Goal: Transaction & Acquisition: Download file/media

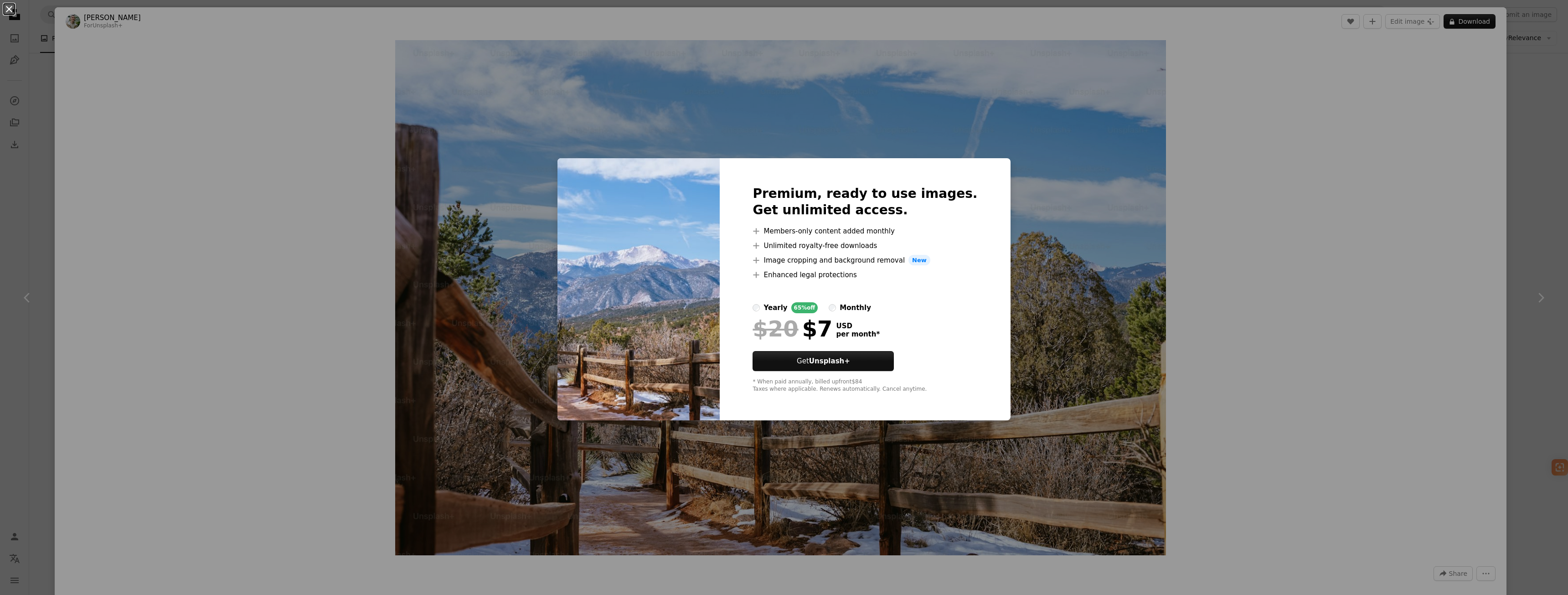
click at [11, 13] on button "An X shape" at bounding box center [9, 9] width 11 height 11
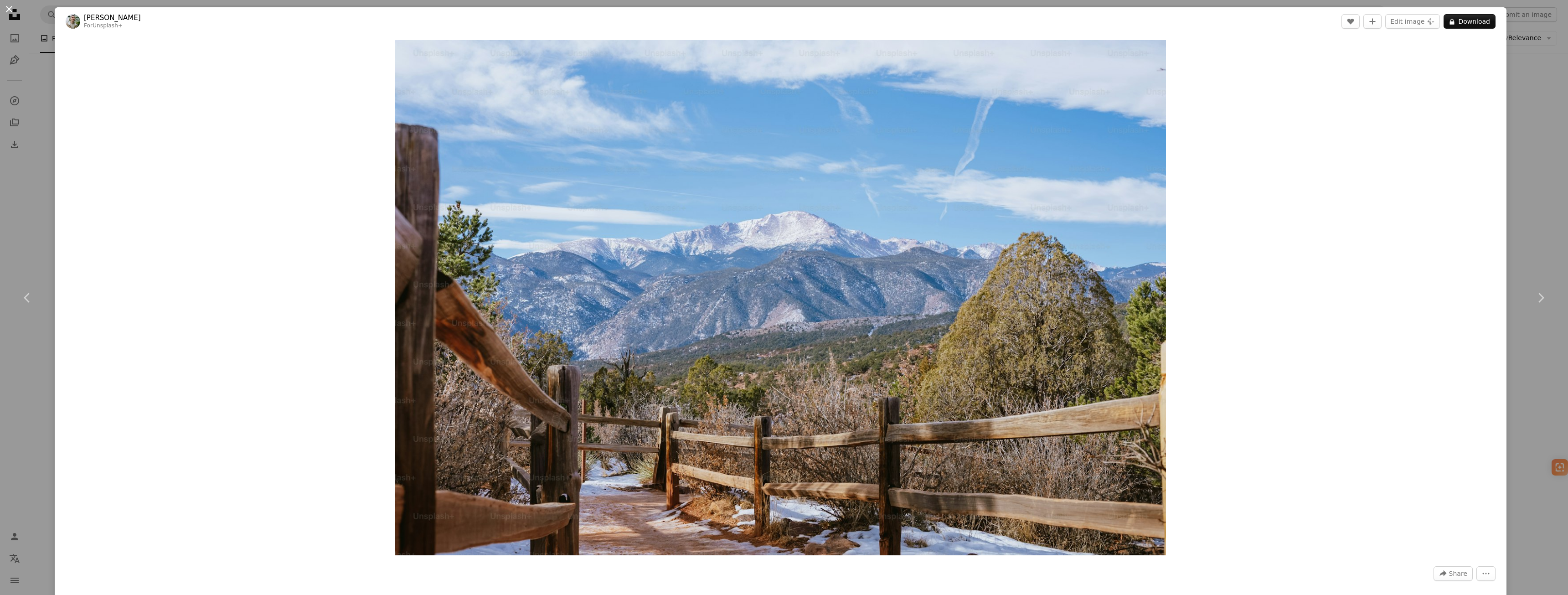
click at [7, 10] on button "An X shape" at bounding box center [9, 9] width 11 height 11
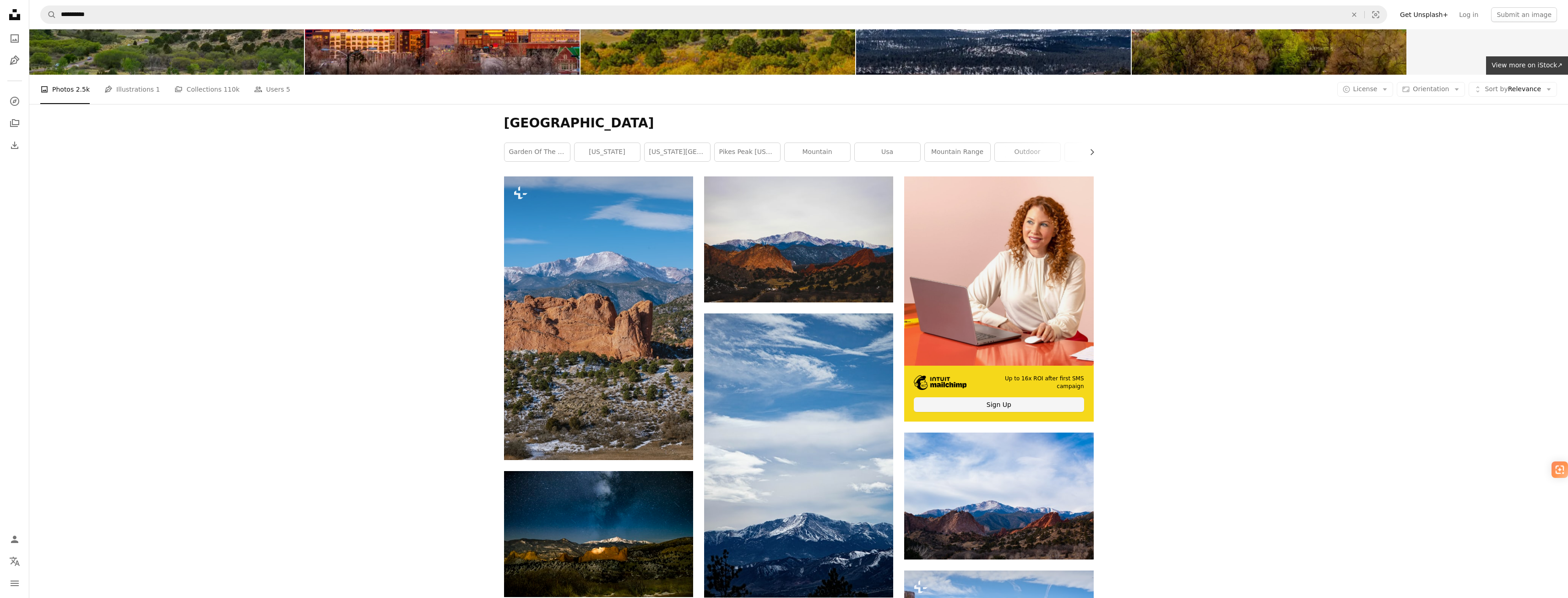
scroll to position [137, 0]
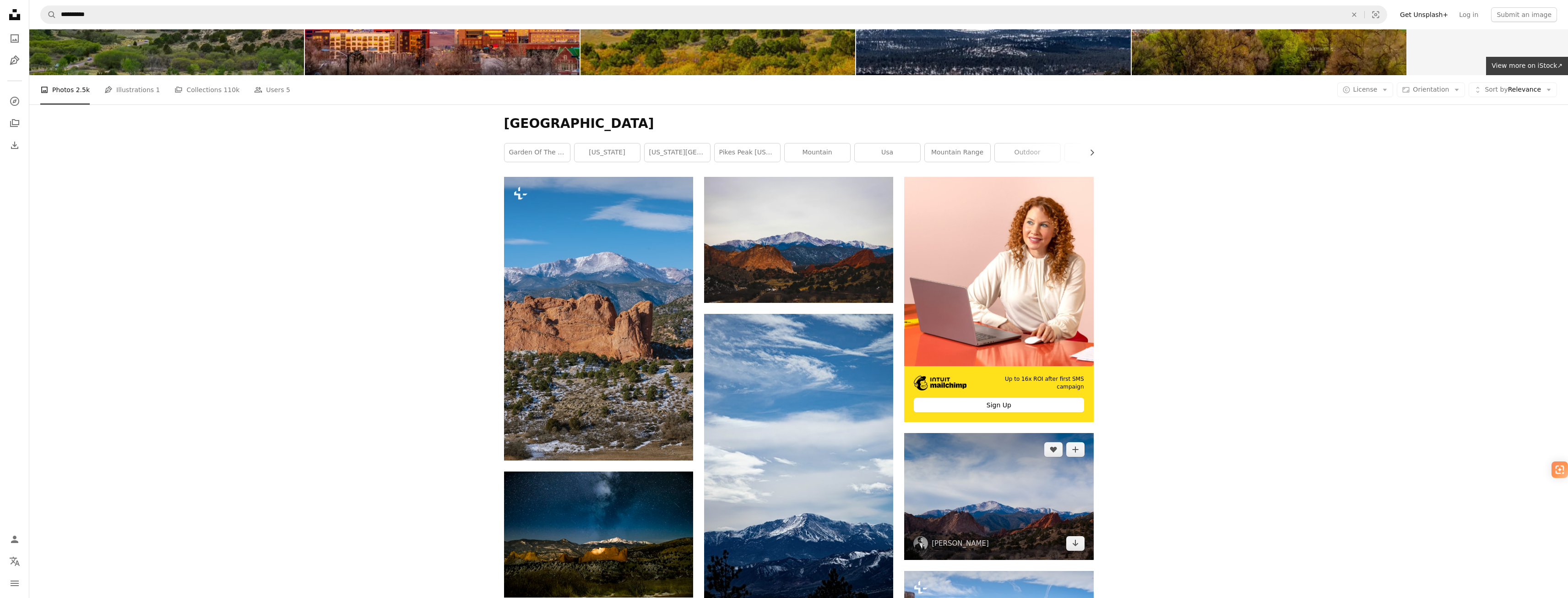
click at [986, 498] on img at bounding box center [998, 496] width 189 height 127
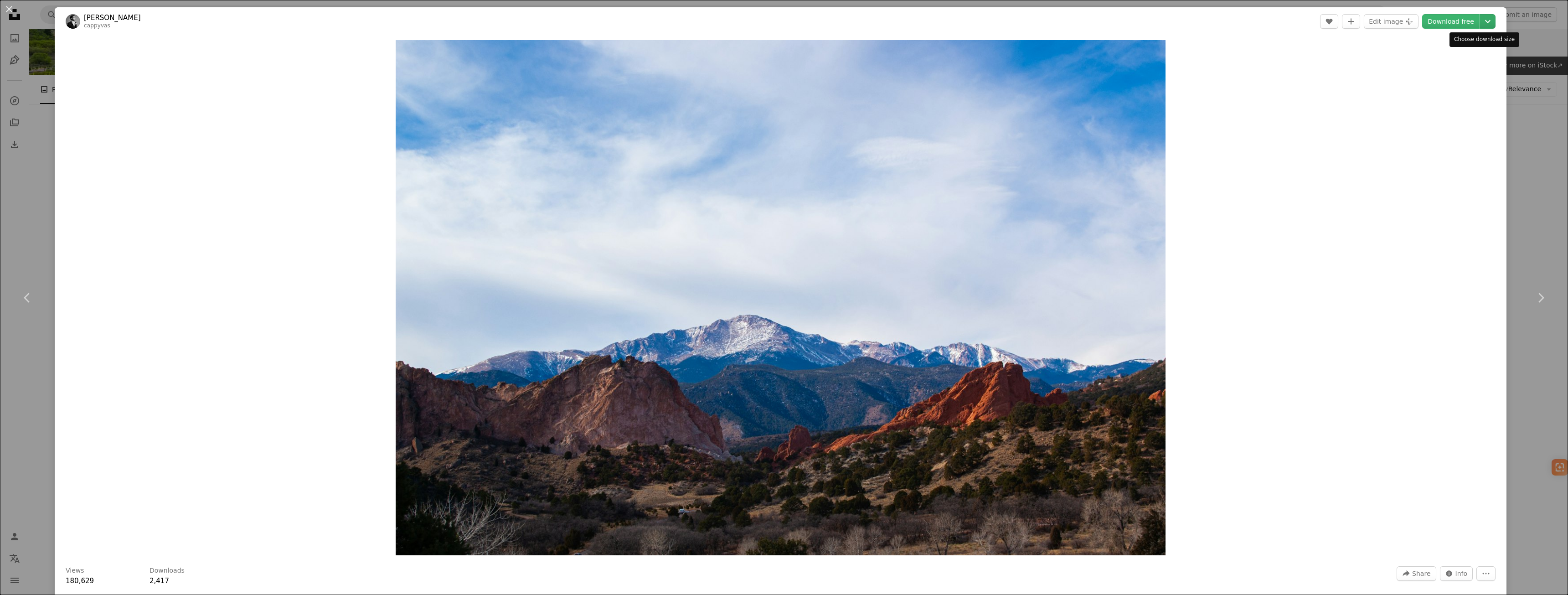
click at [1485, 20] on icon "Chevron down" at bounding box center [1487, 21] width 14 height 11
click at [1437, 101] on span "Original Size" at bounding box center [1425, 101] width 40 height 8
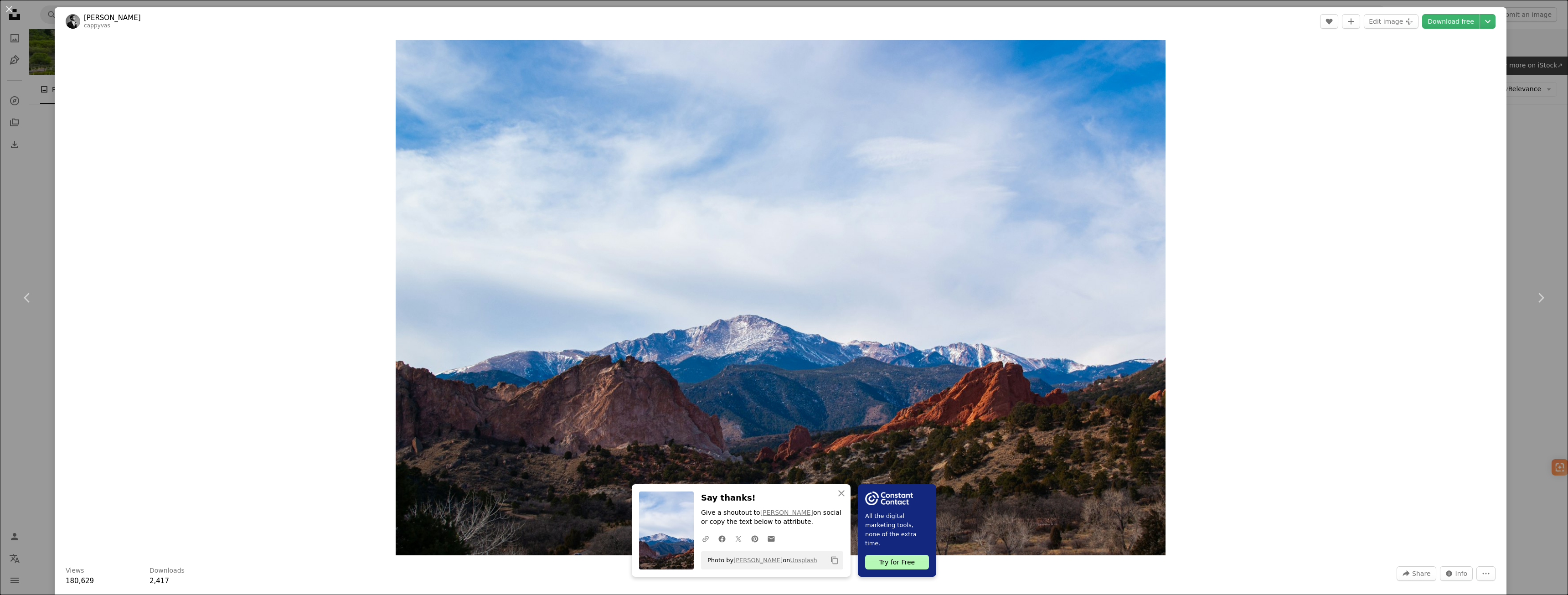
click at [1513, 344] on div "An X shape Chevron left Chevron right An X shape Close Say thanks! Give a shout…" at bounding box center [784, 297] width 1568 height 595
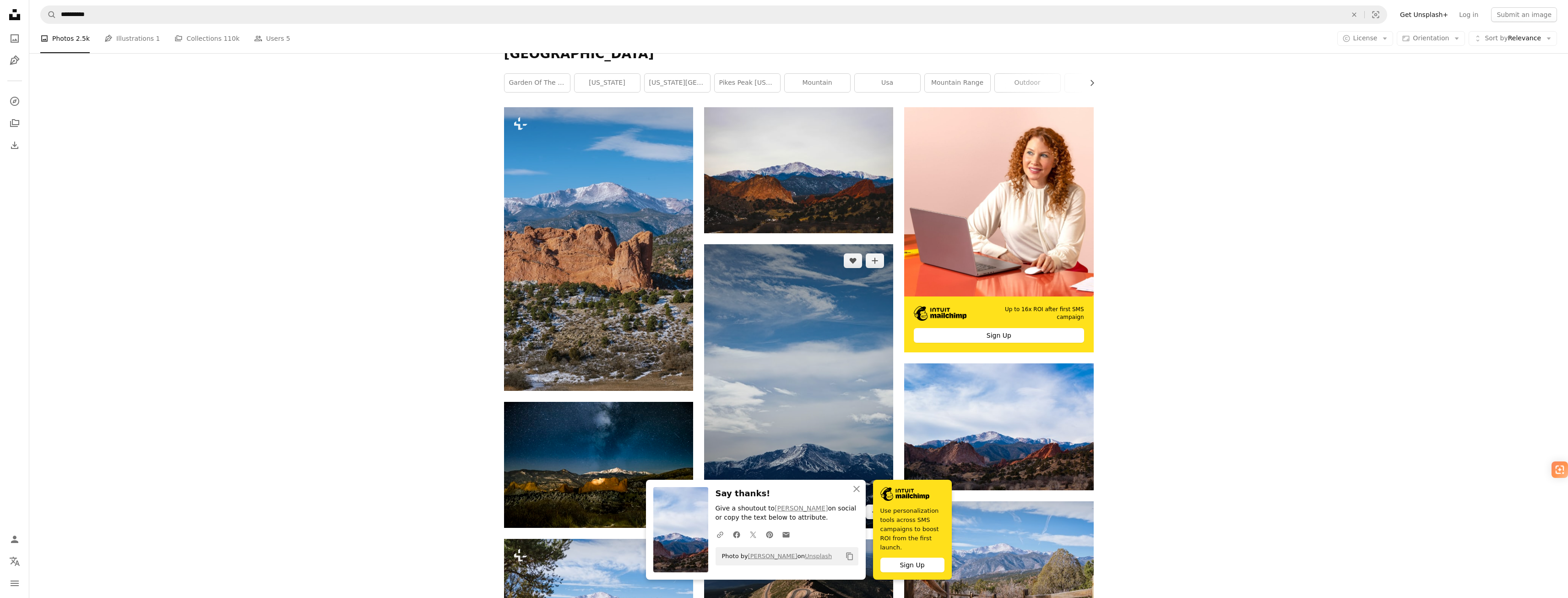
scroll to position [275, 0]
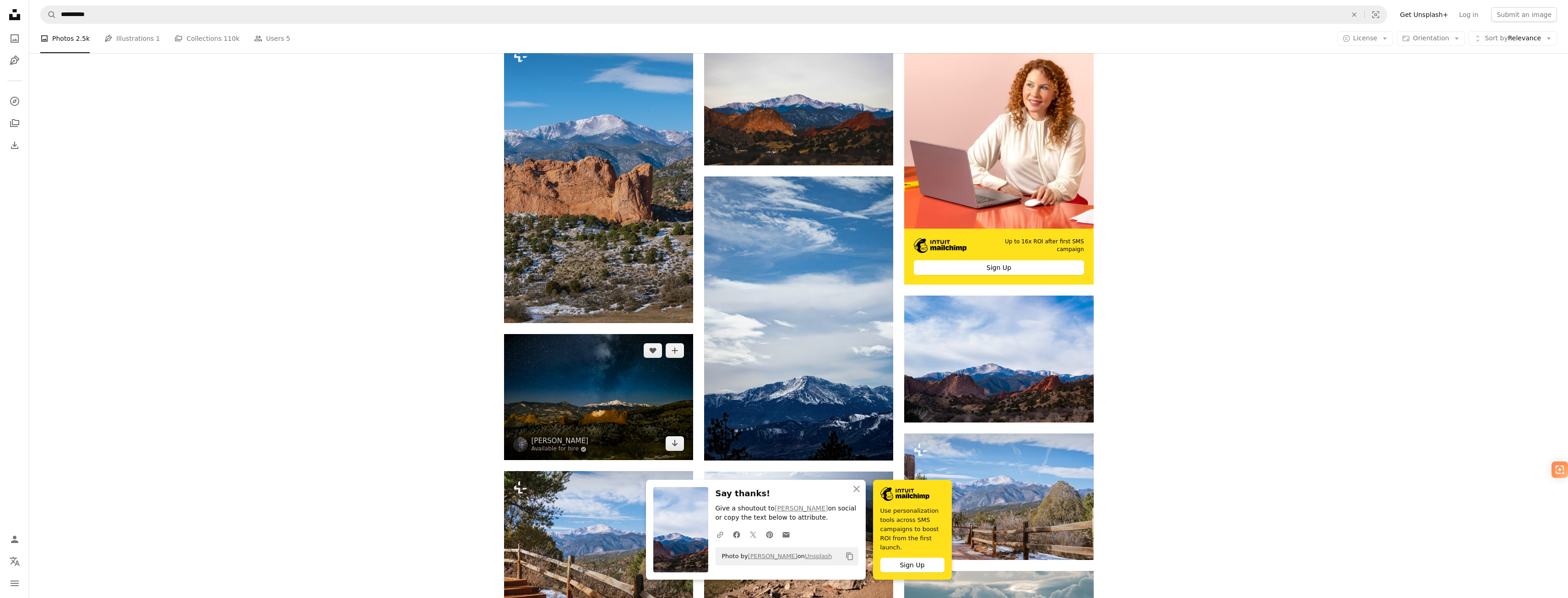
click at [626, 387] on img at bounding box center [598, 397] width 189 height 126
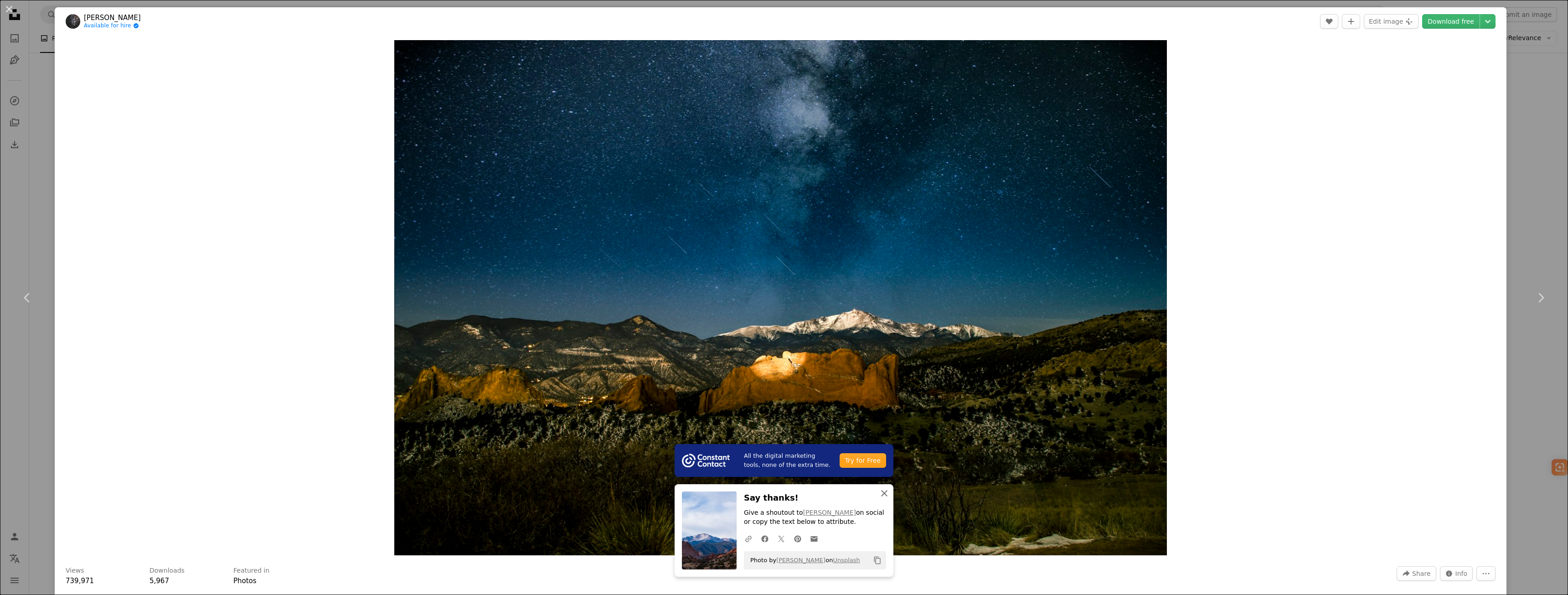
click at [885, 490] on icon "An X shape" at bounding box center [884, 493] width 11 height 11
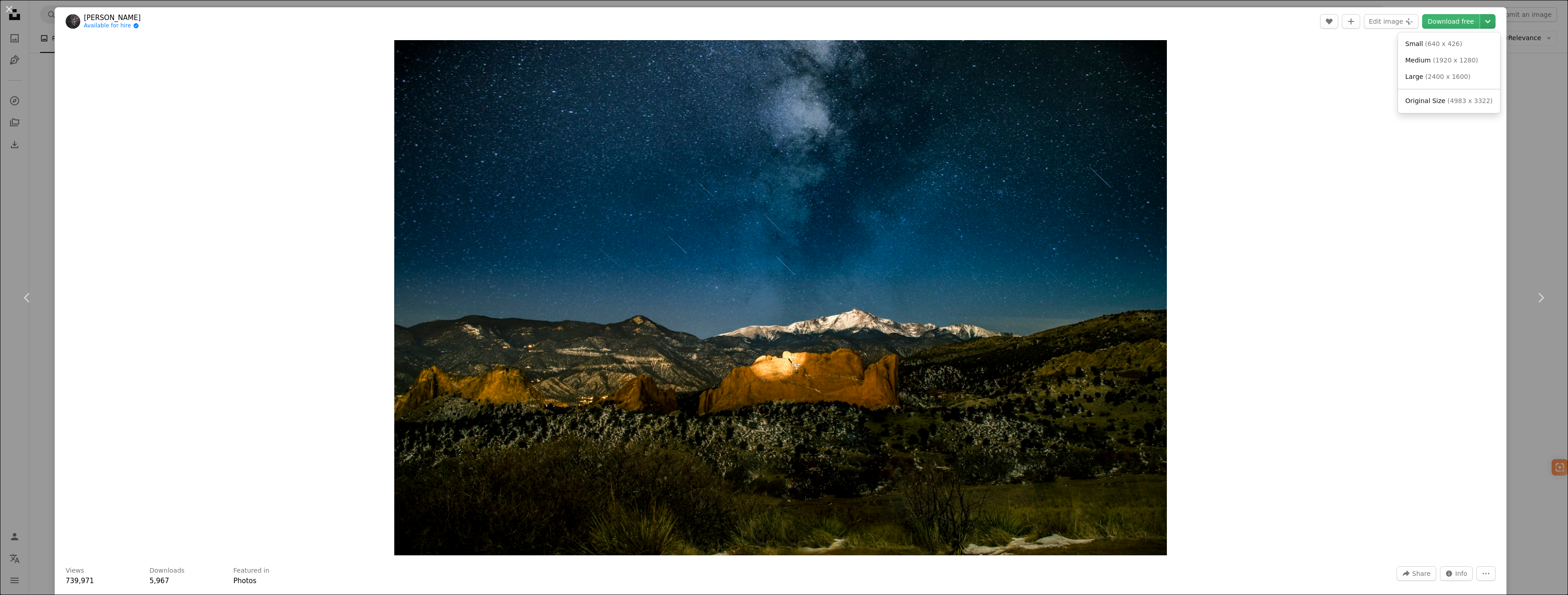
click at [1482, 25] on icon "Chevron down" at bounding box center [1487, 21] width 14 height 11
click at [1432, 103] on span "Original Size" at bounding box center [1425, 101] width 40 height 8
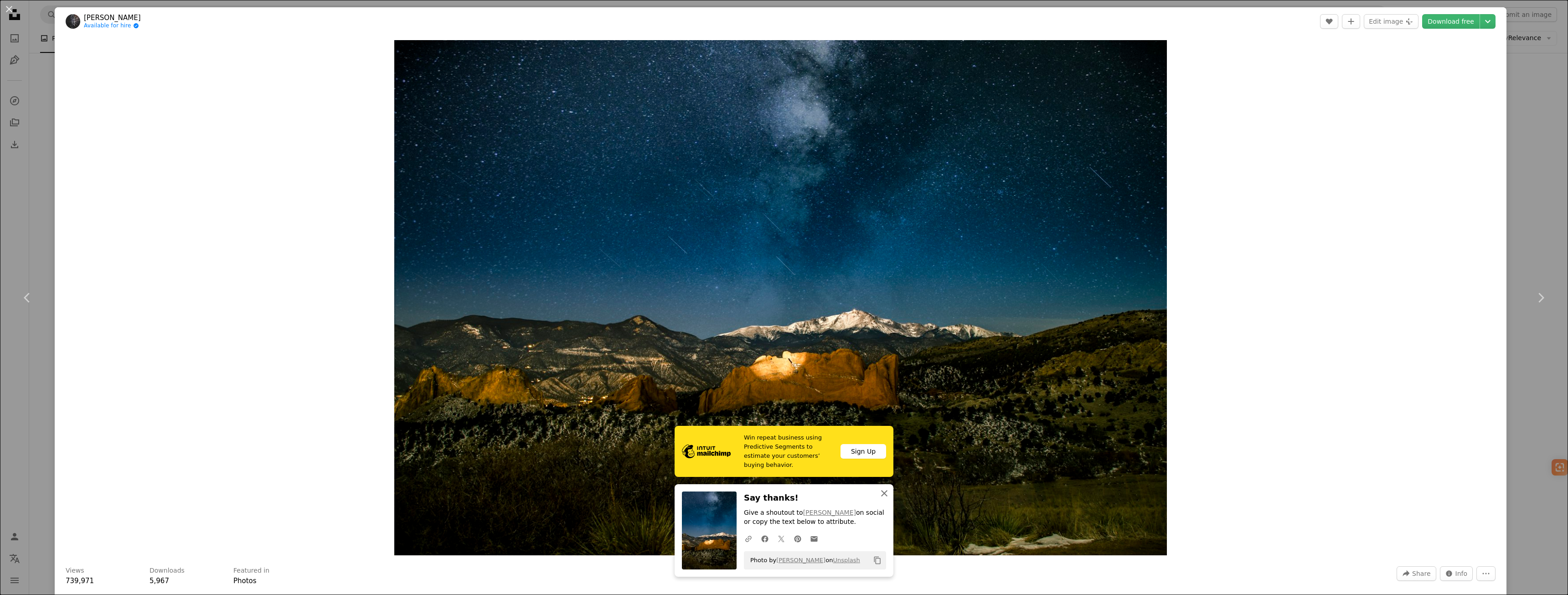
click at [880, 499] on button "An X shape Close" at bounding box center [885, 493] width 18 height 18
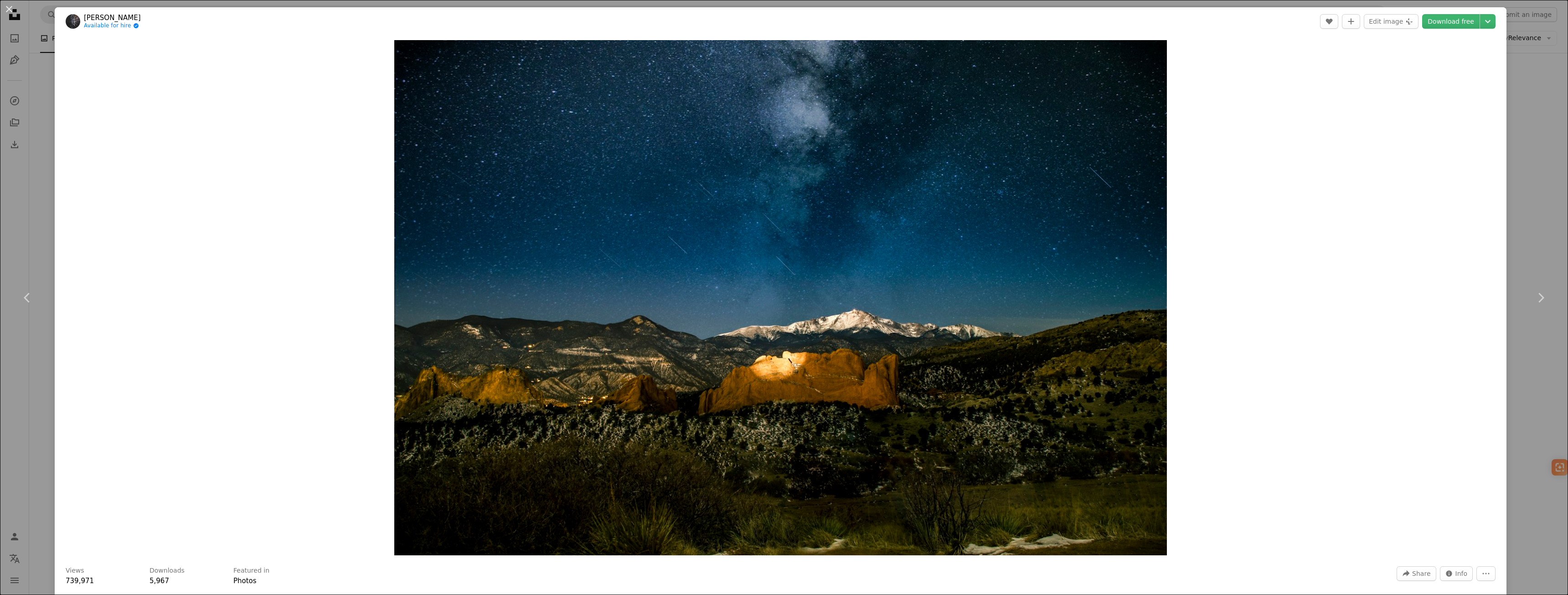
click at [1536, 107] on div "An X shape Chevron left Chevron right [PERSON_NAME] Available for hire A checkm…" at bounding box center [784, 297] width 1568 height 595
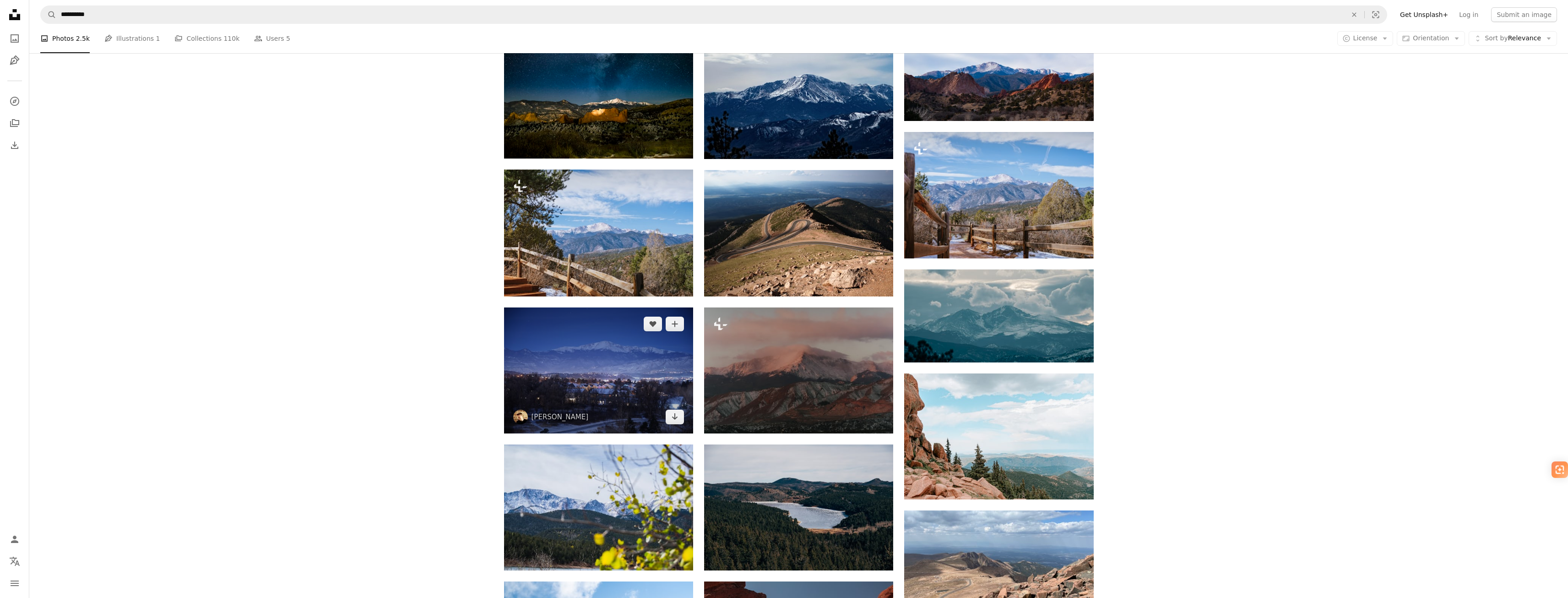
scroll to position [596, 0]
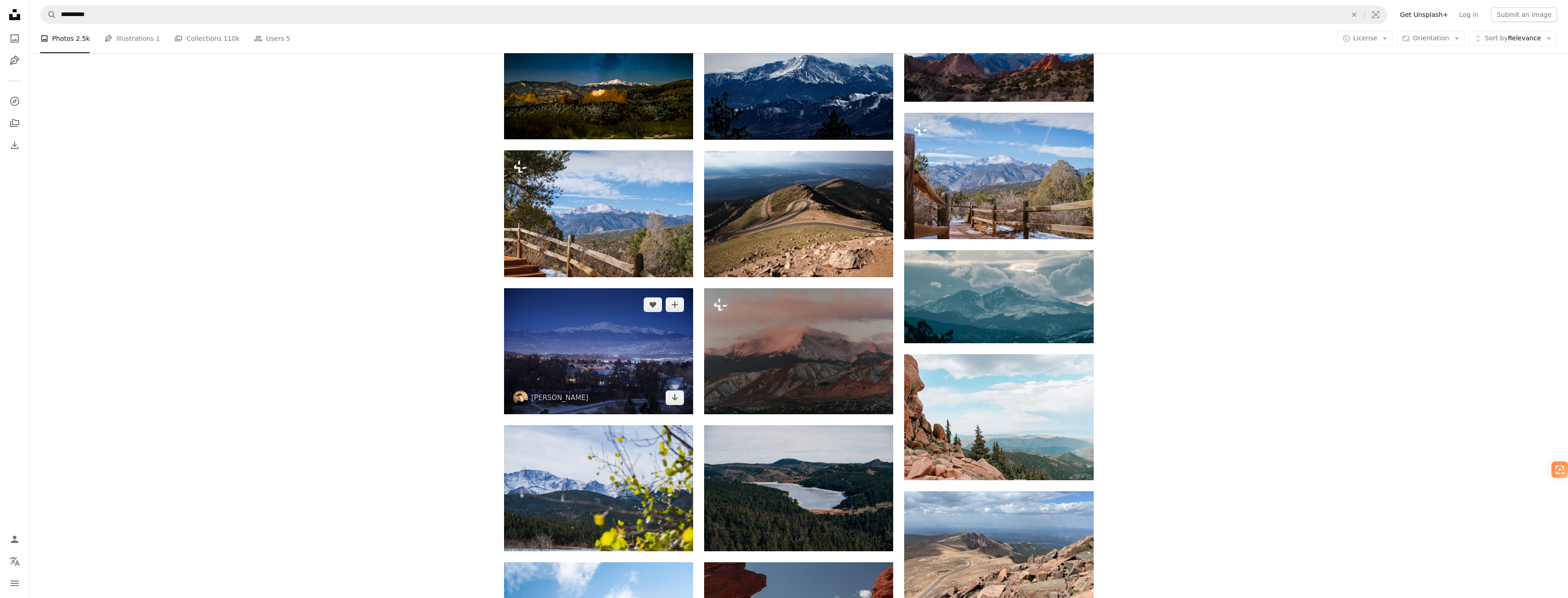
click at [591, 354] on img at bounding box center [598, 351] width 189 height 126
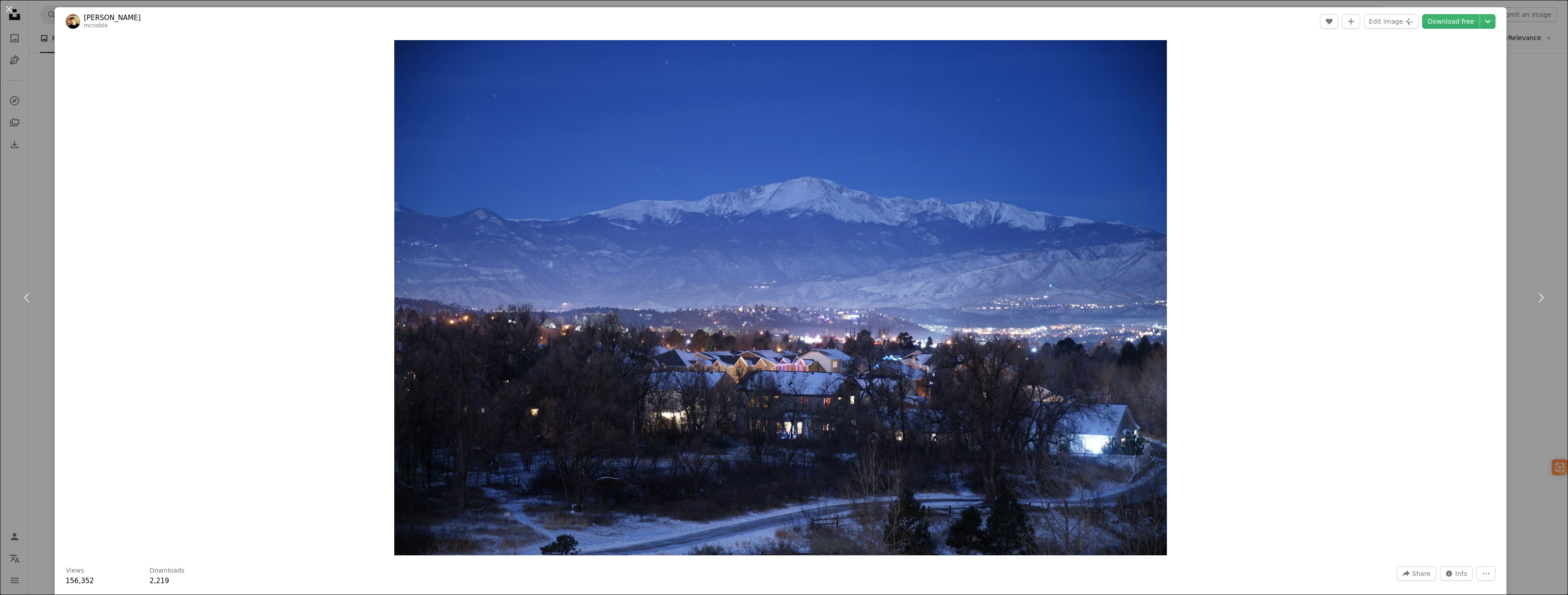
click at [1515, 117] on div "An X shape Chevron left Chevron right [PERSON_NAME] mcnoble A heart A plus sign…" at bounding box center [784, 297] width 1568 height 595
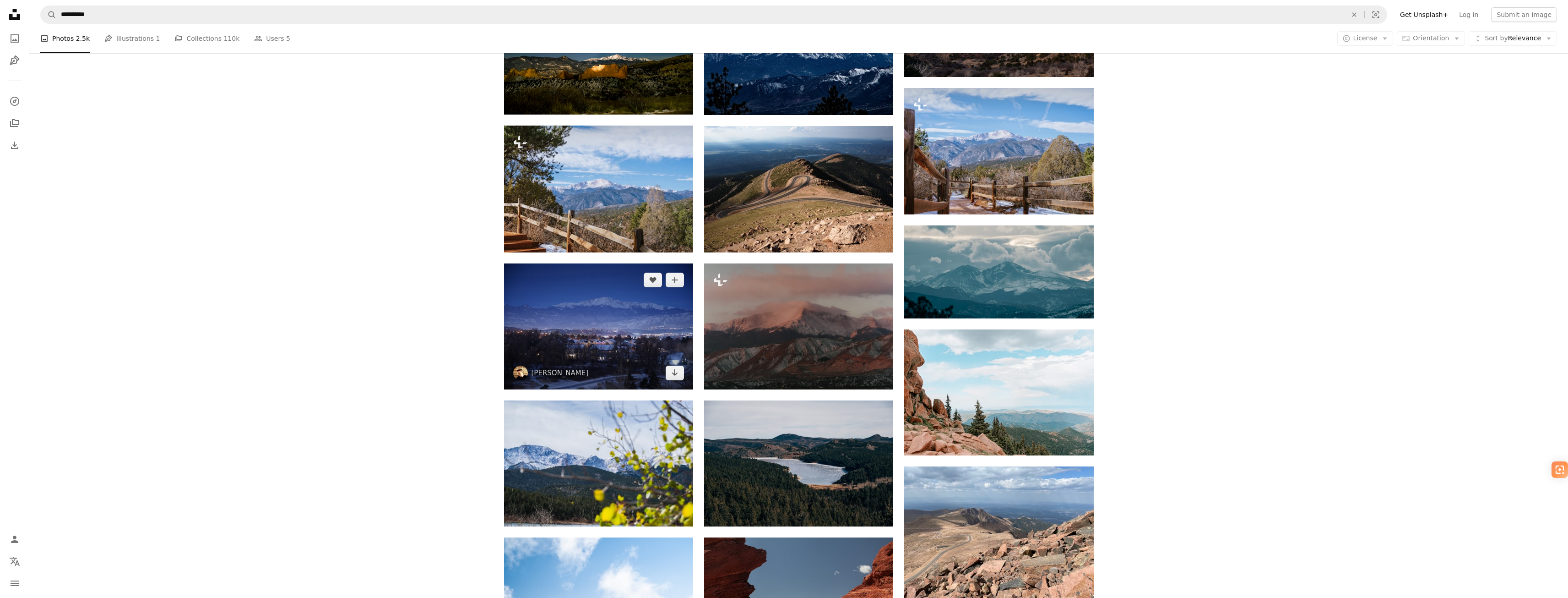
scroll to position [642, 0]
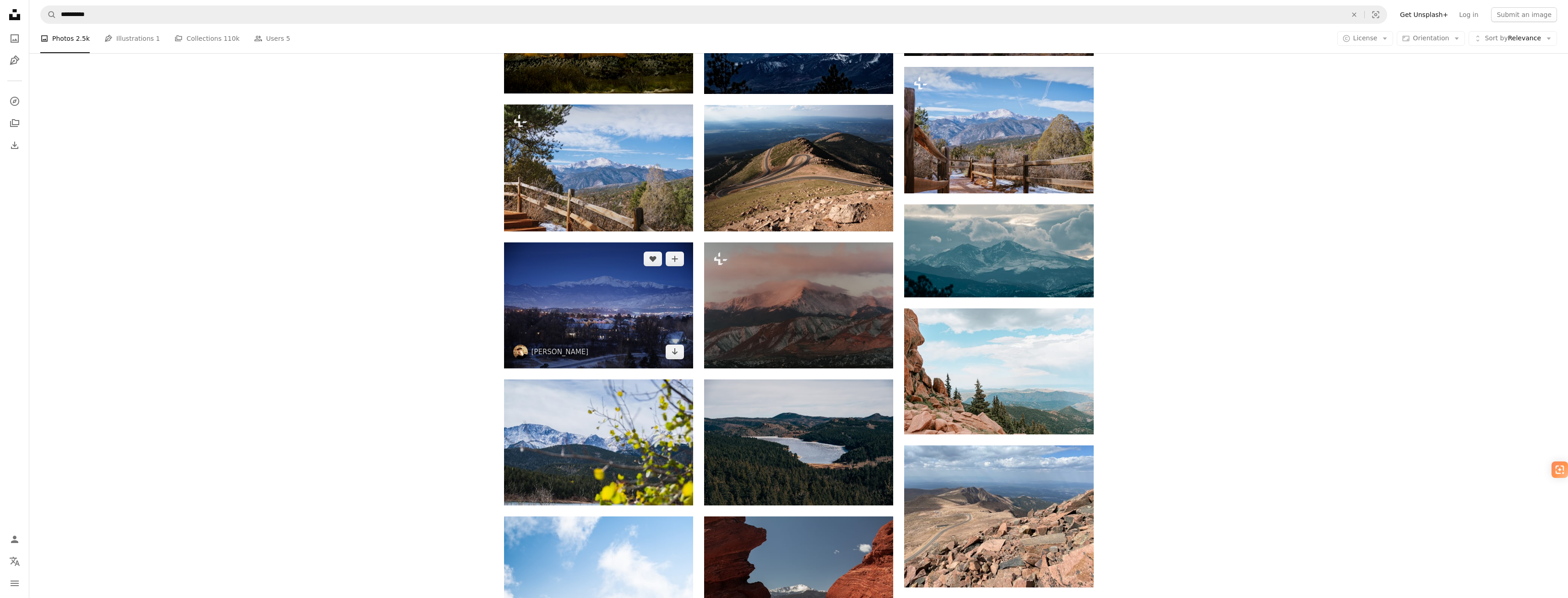
click at [606, 301] on img at bounding box center [598, 305] width 189 height 126
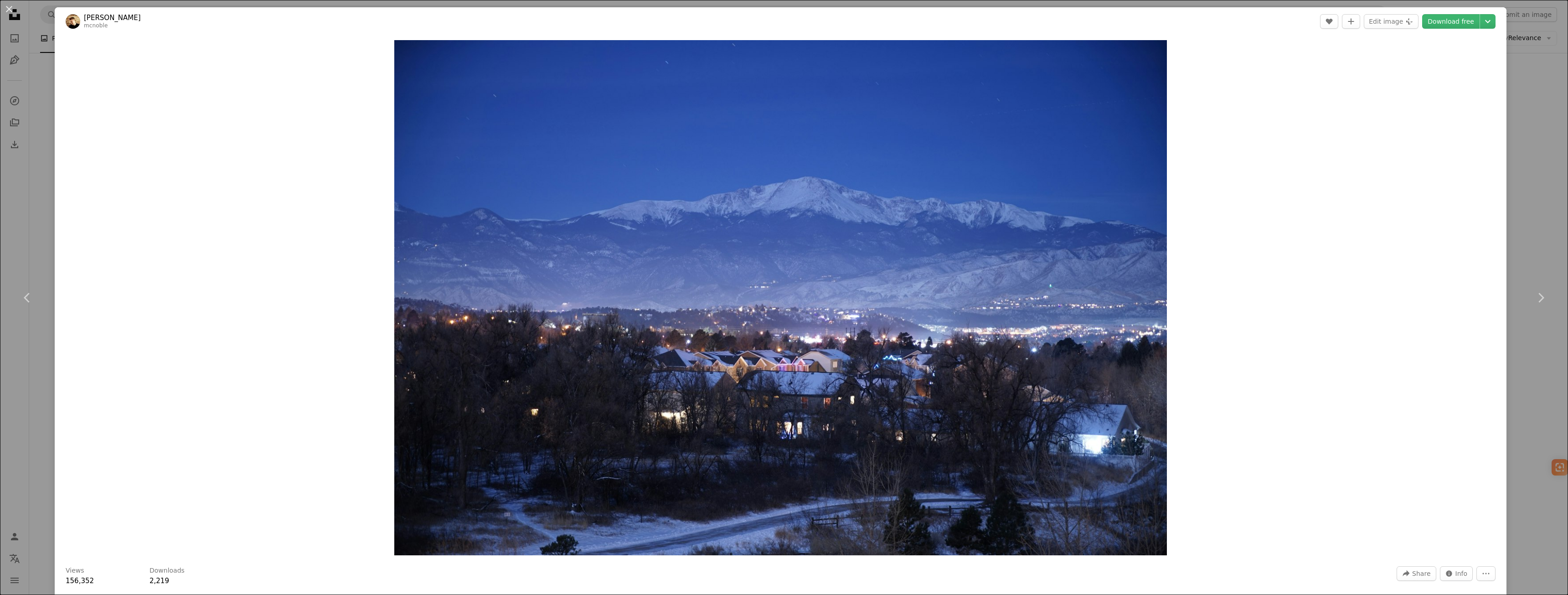
click at [1544, 139] on div "An X shape Chevron left Chevron right [PERSON_NAME] mcnoble A heart A plus sign…" at bounding box center [784, 297] width 1568 height 595
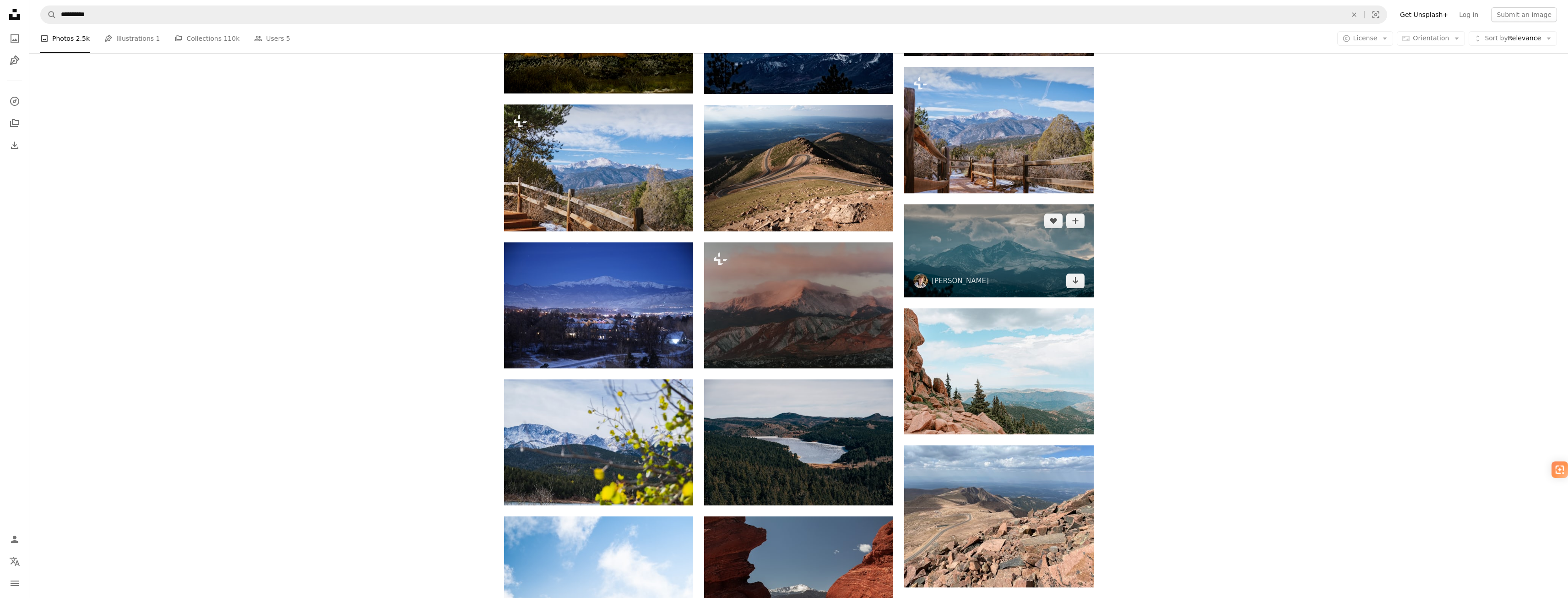
click at [993, 259] on img at bounding box center [998, 250] width 189 height 93
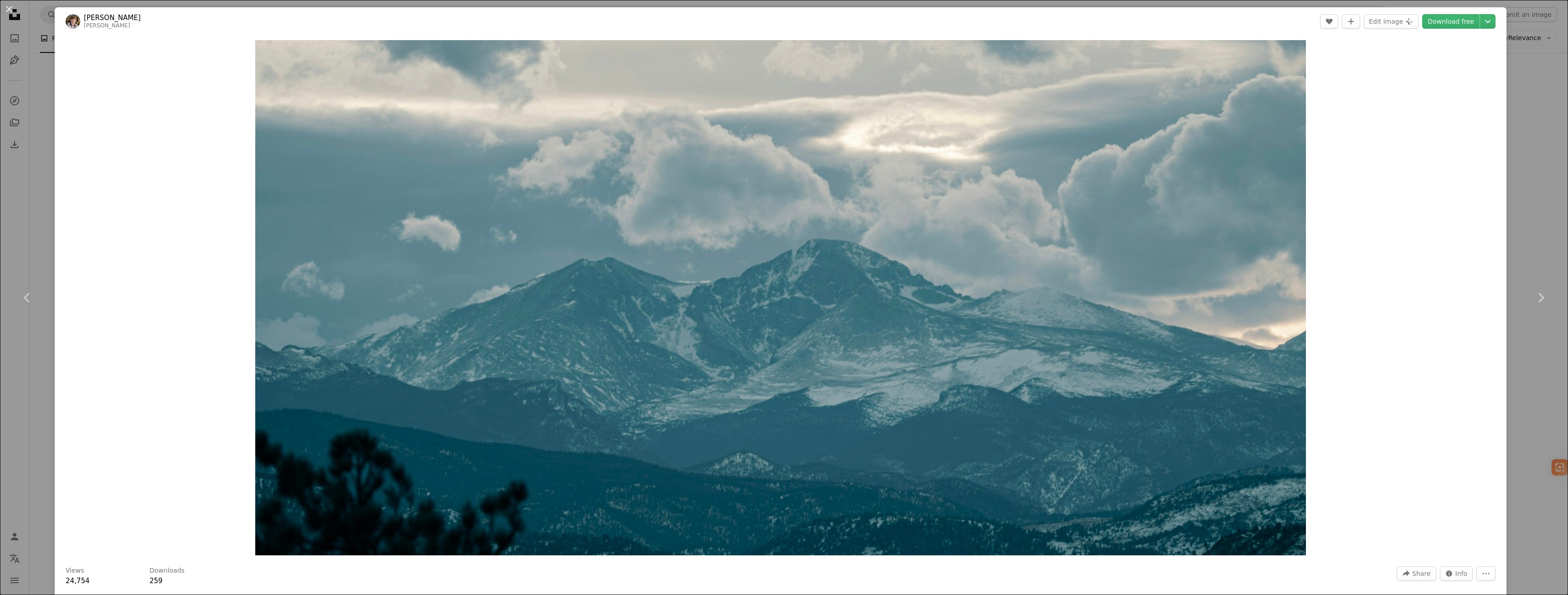
click at [1442, 230] on div "Zoom in" at bounding box center [780, 297] width 1452 height 524
click at [1513, 123] on div "An X shape Chevron left Chevron right [PERSON_NAME] ivan_lee_e A heart A plus s…" at bounding box center [784, 297] width 1568 height 595
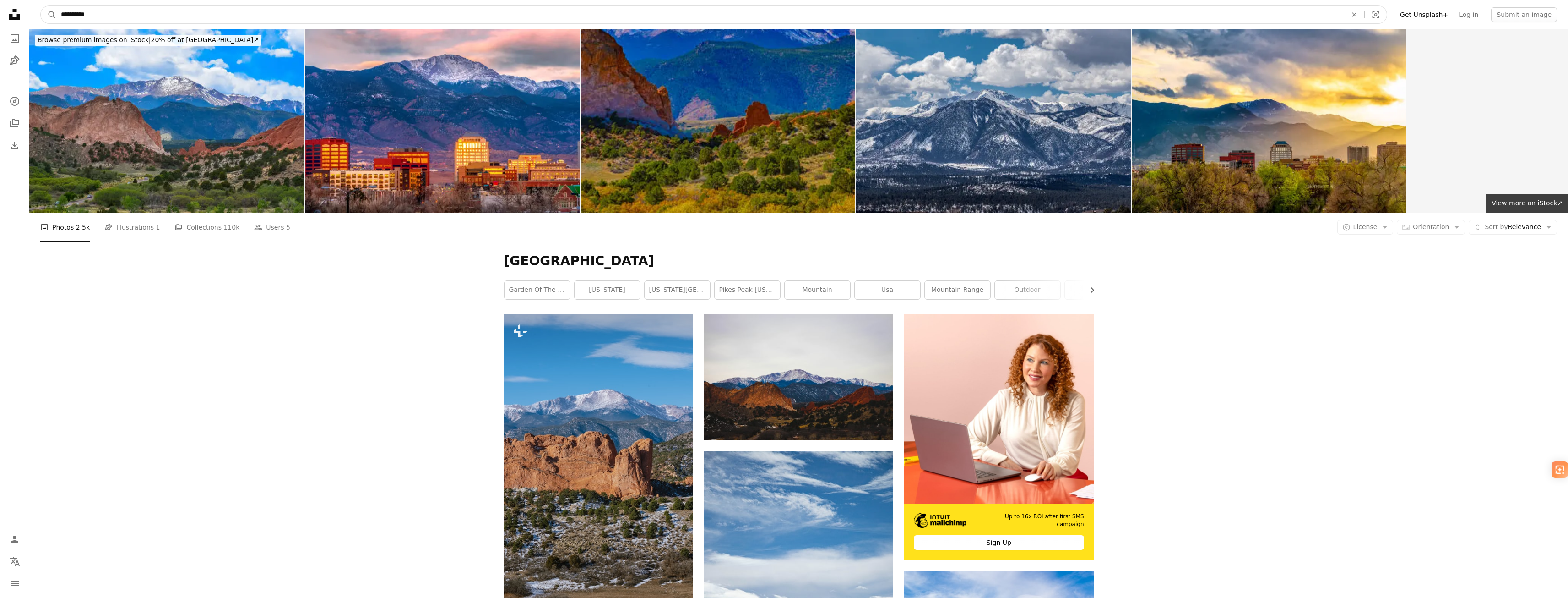
drag, startPoint x: 120, startPoint y: 11, endPoint x: 0, endPoint y: 15, distance: 120.1
paste input "******"
type input "**********"
click button "A magnifying glass" at bounding box center [48, 14] width 16 height 17
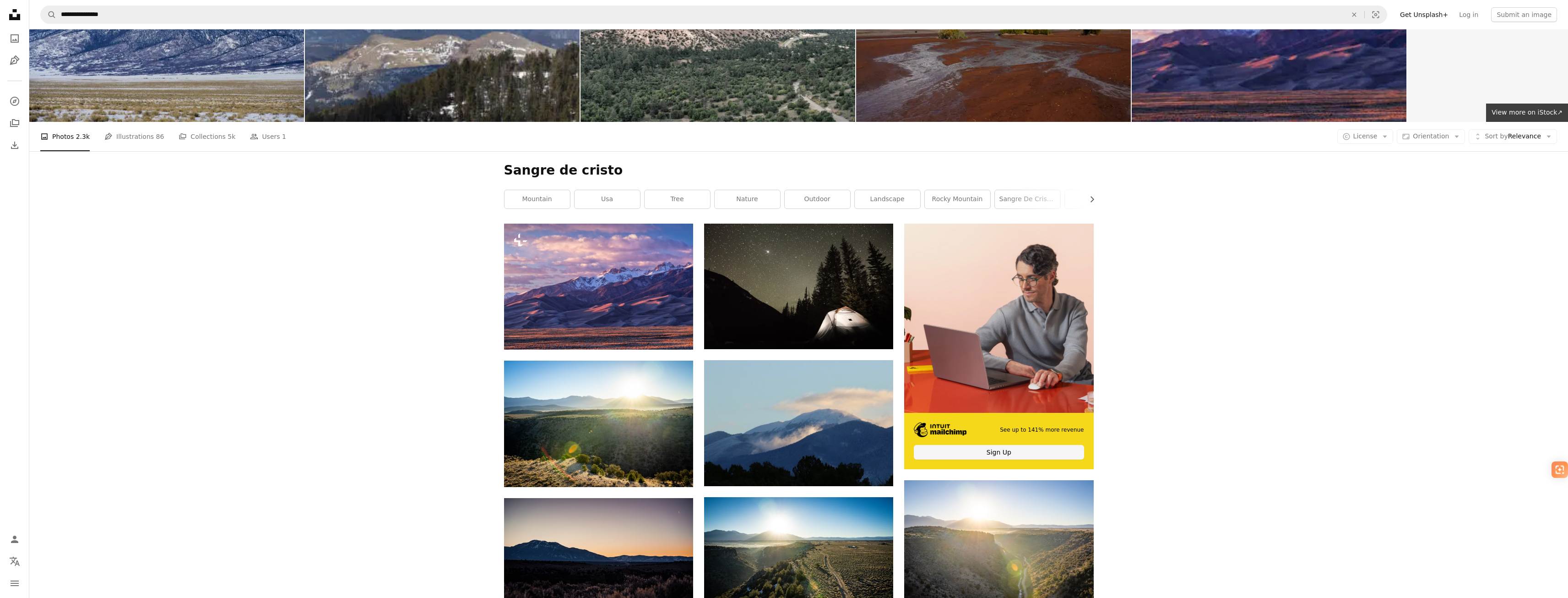
scroll to position [229, 0]
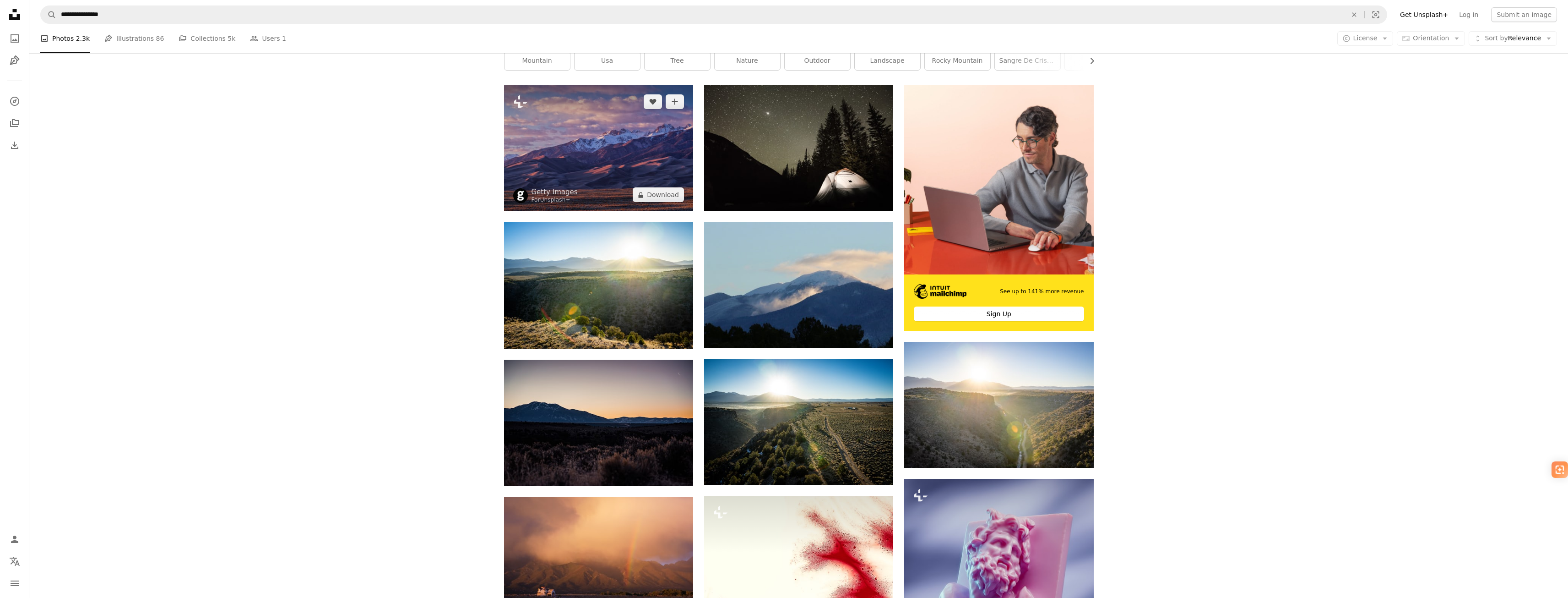
click at [603, 164] on img at bounding box center [598, 148] width 189 height 126
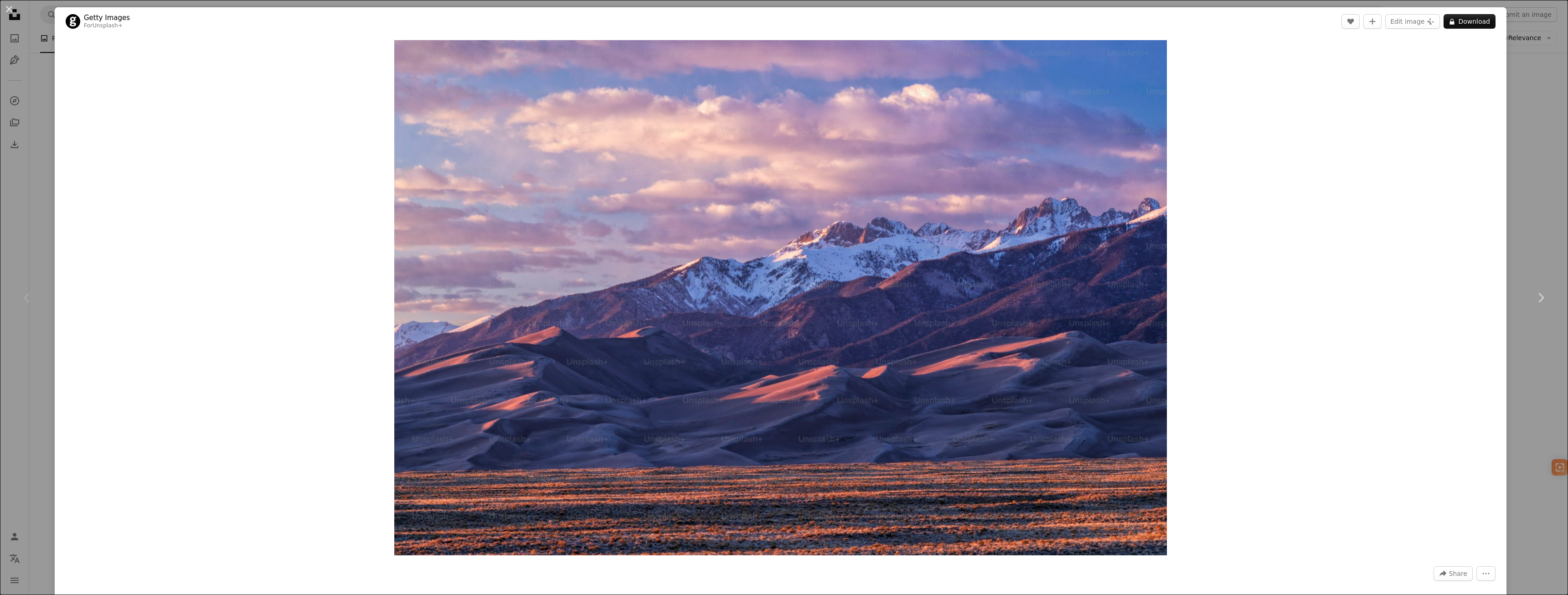
click at [1533, 109] on div "An X shape Chevron left Chevron right Getty Images For Unsplash+ A heart A plus…" at bounding box center [784, 297] width 1568 height 595
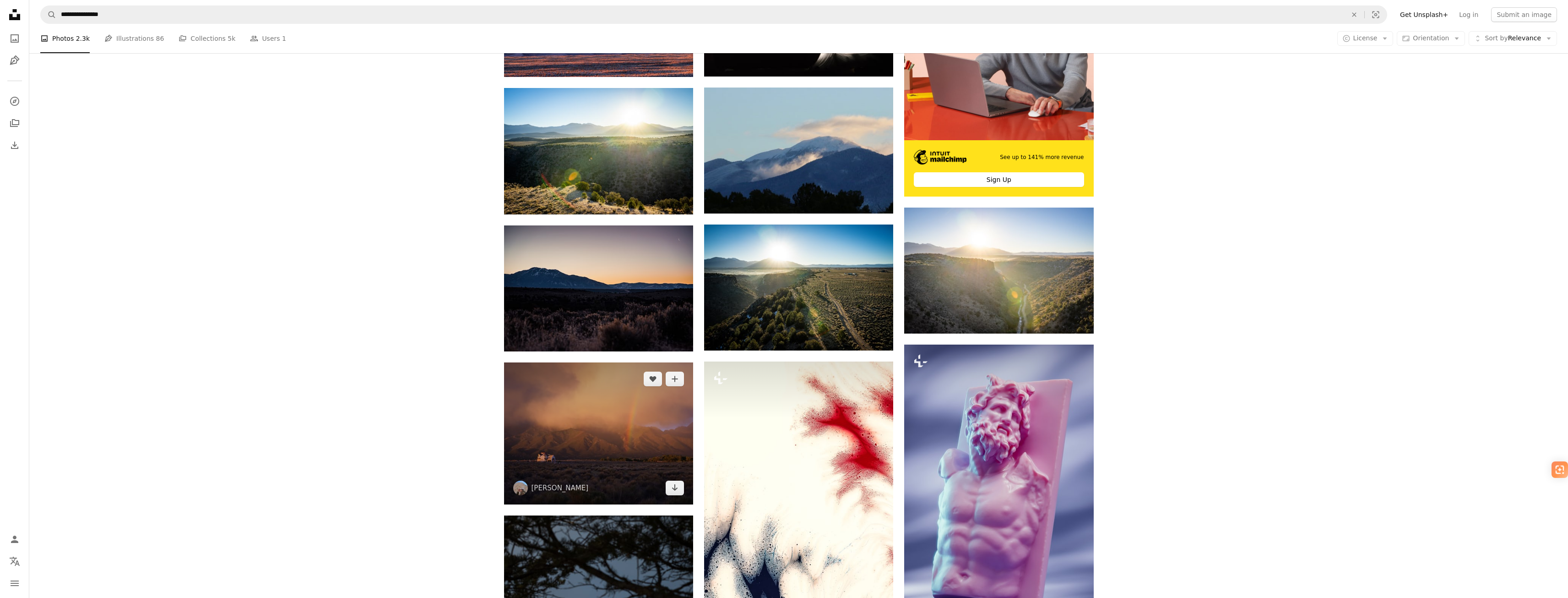
scroll to position [366, 0]
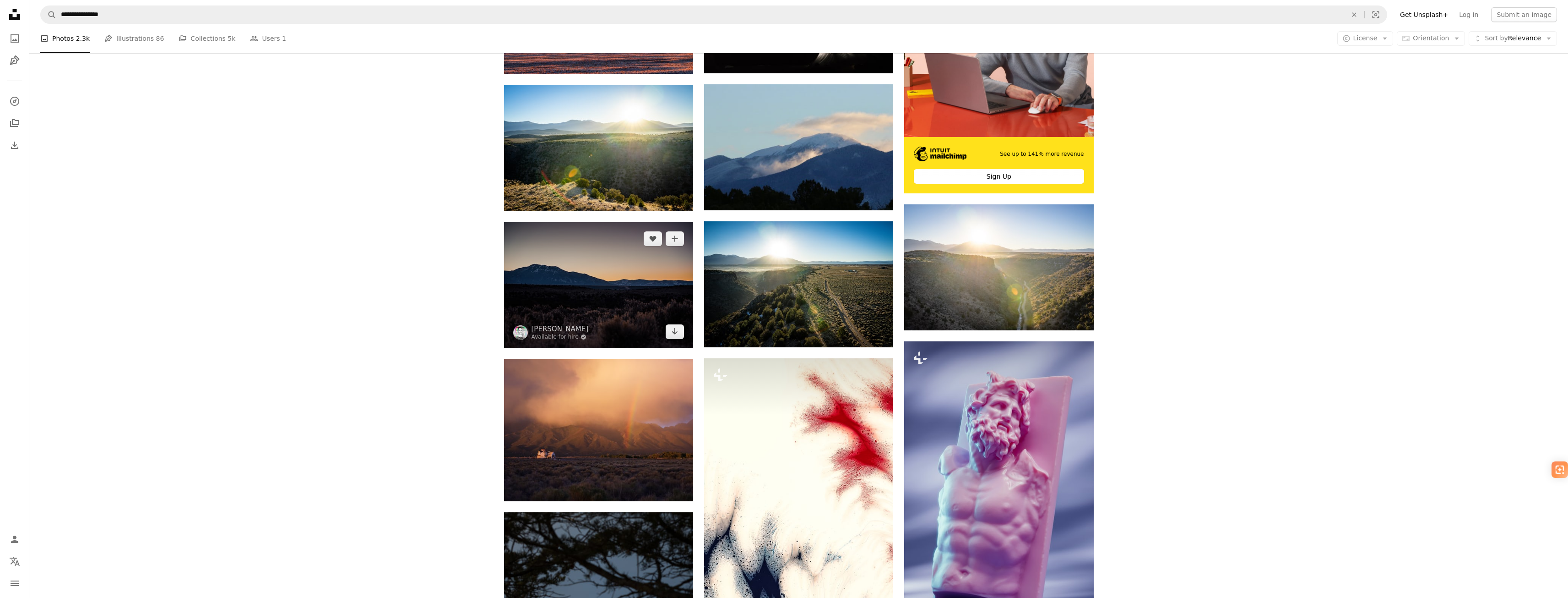
click at [569, 287] on img at bounding box center [598, 285] width 189 height 126
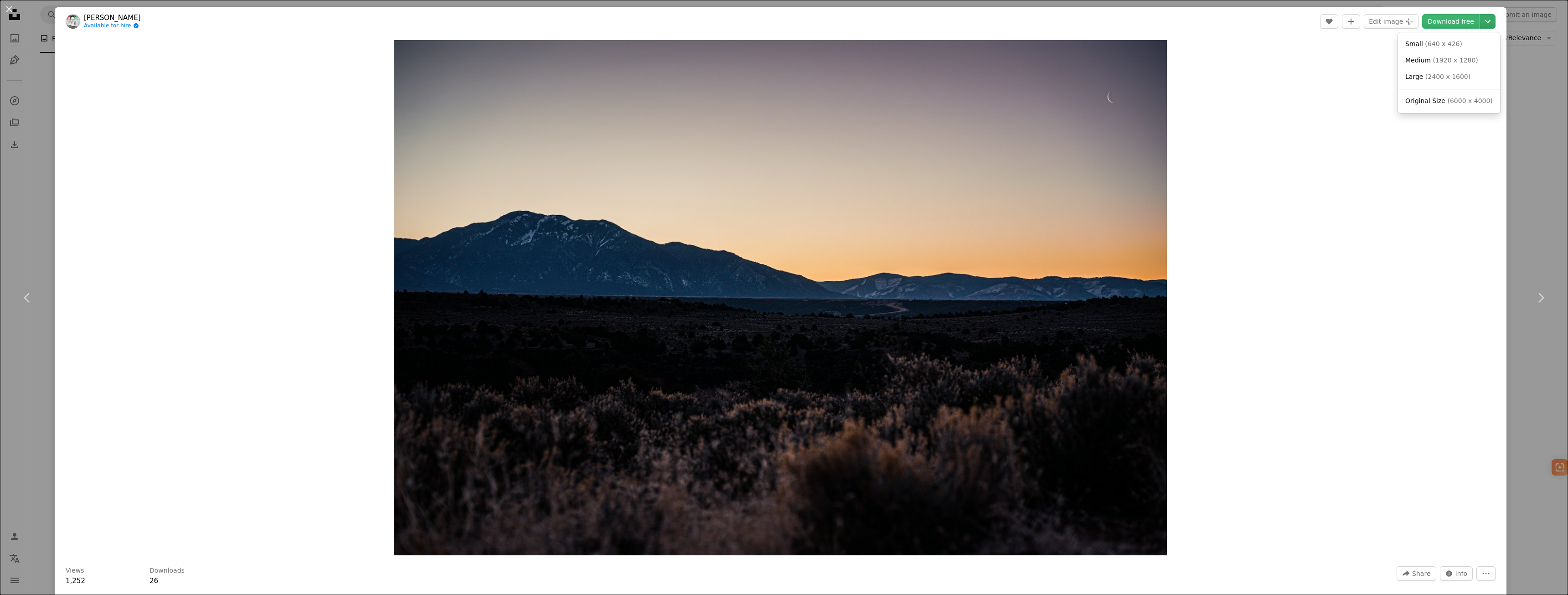
click at [1482, 23] on icon "Chevron down" at bounding box center [1487, 21] width 14 height 11
click at [1435, 105] on span "Original Size ( 6000 x 4000 )" at bounding box center [1449, 101] width 88 height 9
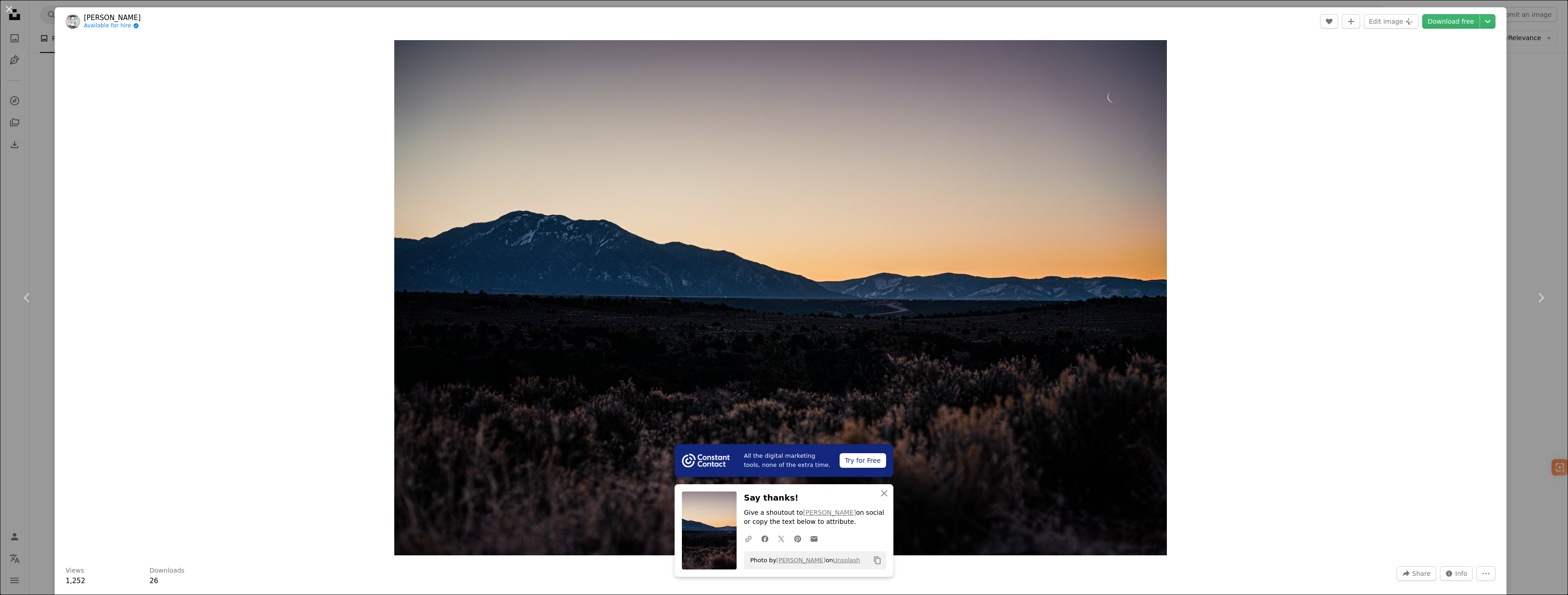
click at [1511, 154] on div "An X shape Chevron left Chevron right All the digital marketing tools, none of …" at bounding box center [784, 297] width 1568 height 595
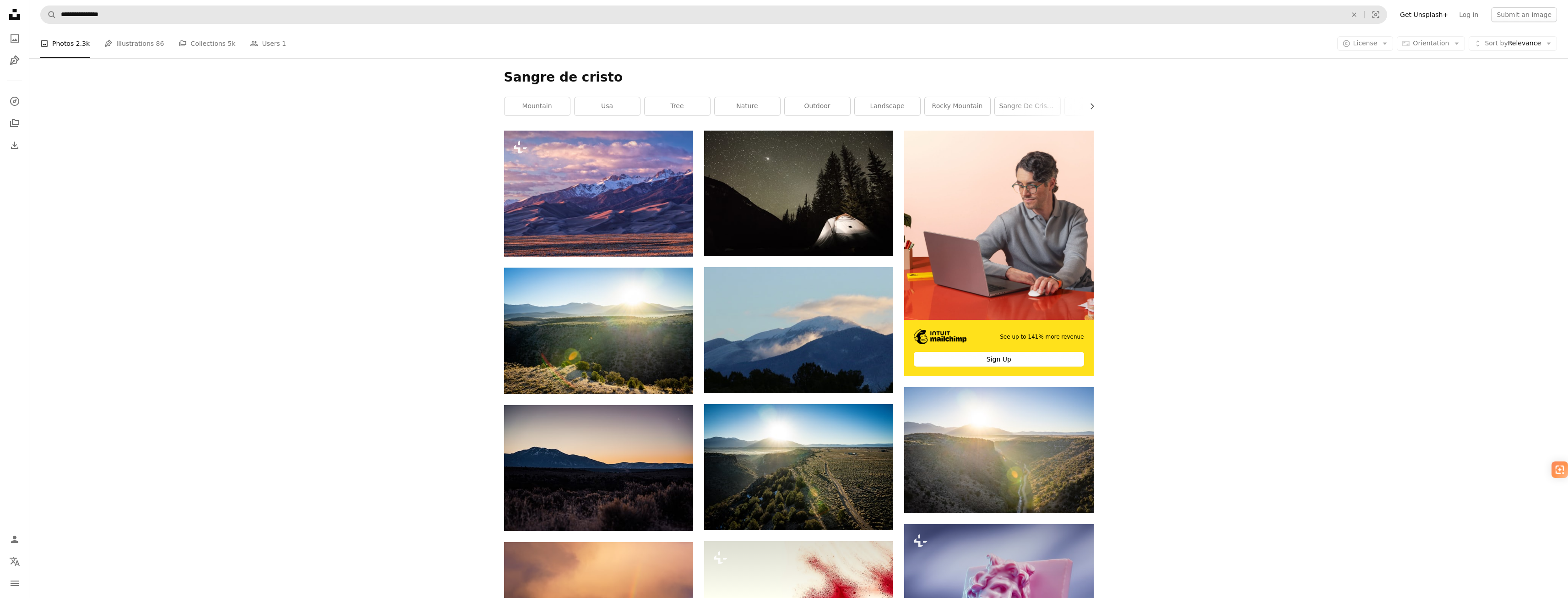
scroll to position [176, 0]
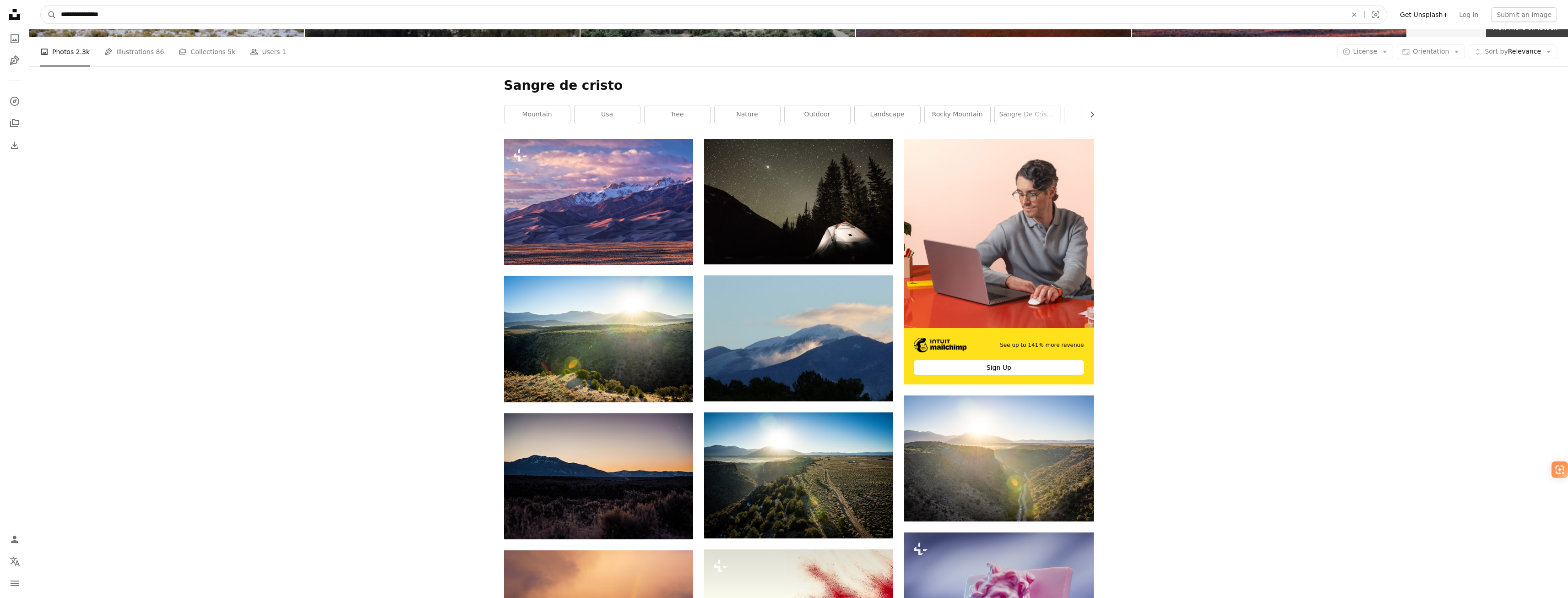
click at [384, 12] on input "**********" at bounding box center [700, 14] width 1288 height 17
type input "****"
click at [41, 6] on button "A magnifying glass" at bounding box center [48, 14] width 16 height 17
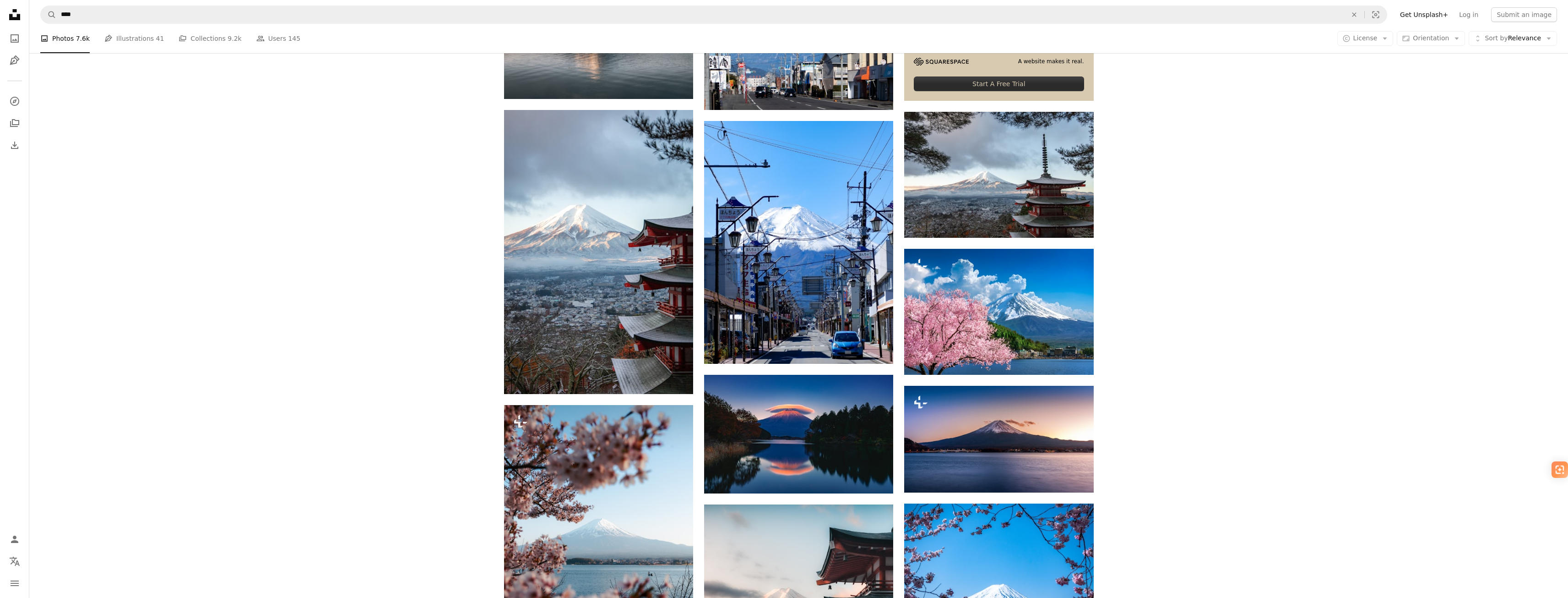
scroll to position [458, 0]
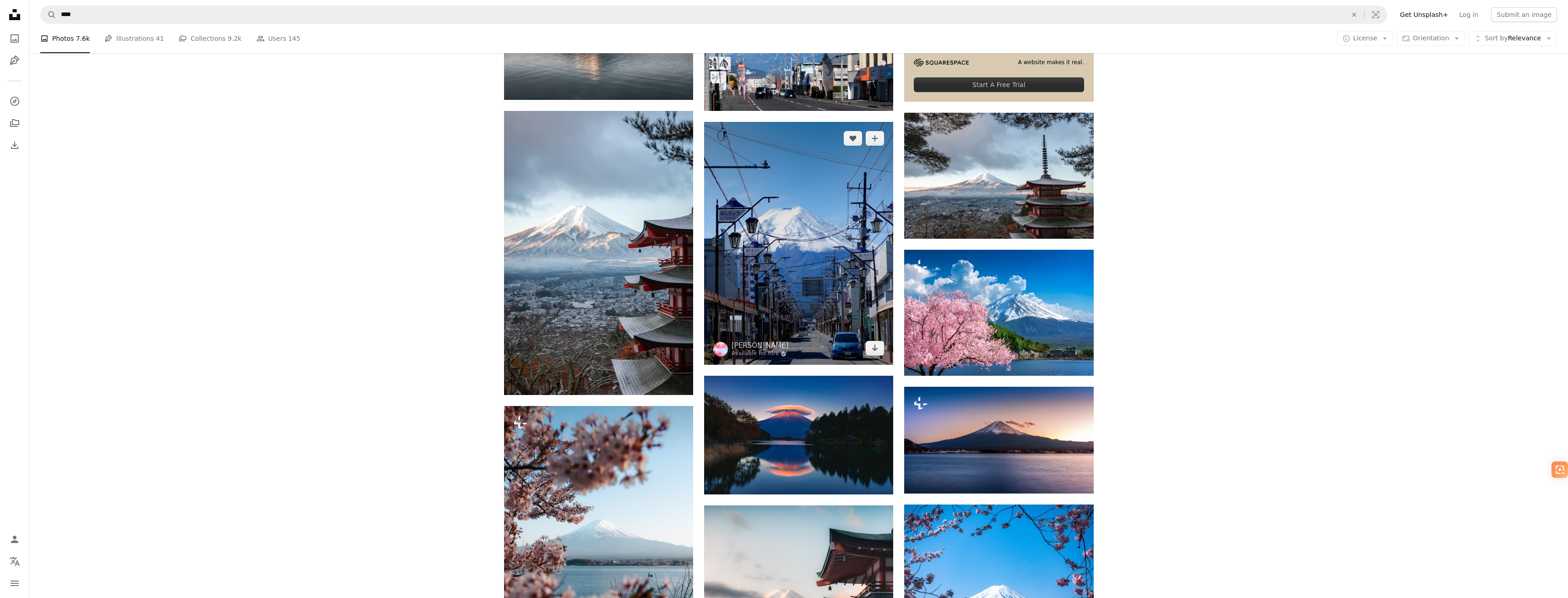
drag, startPoint x: 805, startPoint y: 417, endPoint x: 885, endPoint y: 190, distance: 240.7
click at [885, 190] on img at bounding box center [798, 244] width 189 height 243
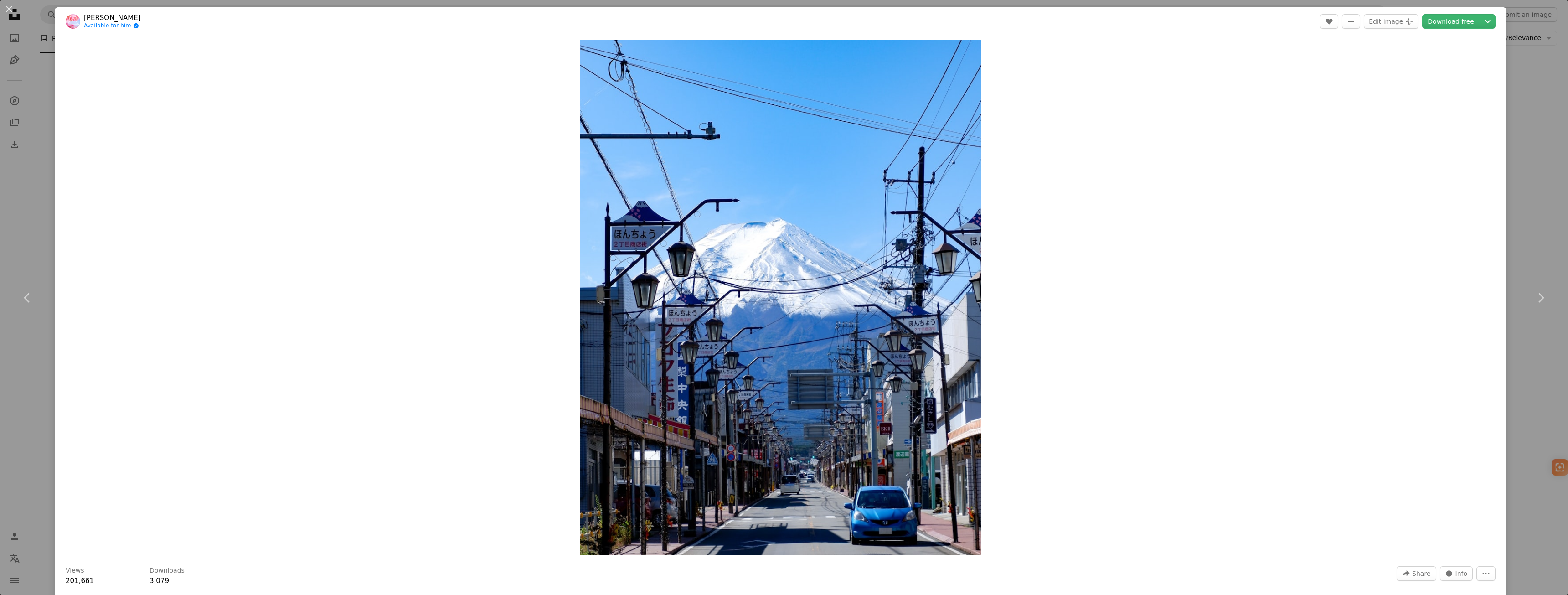
click at [1518, 166] on div "An X shape Chevron left Chevron right [PERSON_NAME] Available for hire A checkm…" at bounding box center [784, 297] width 1568 height 595
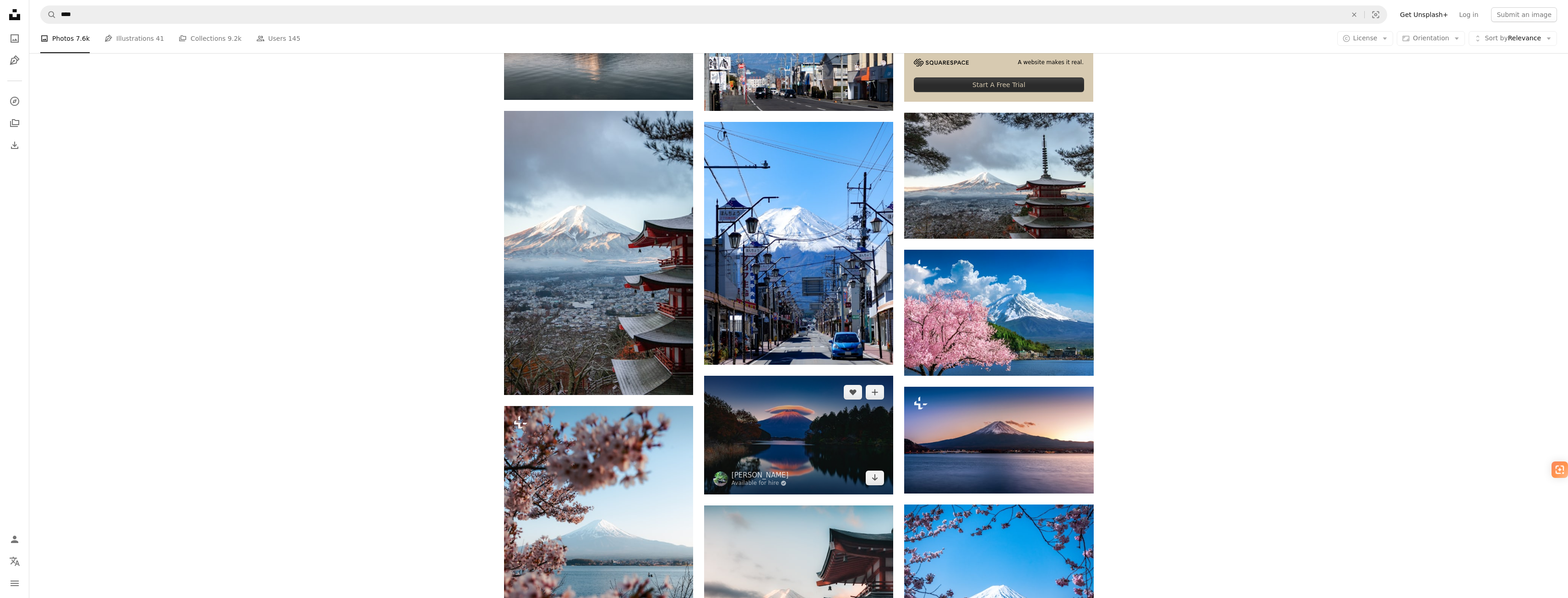
click at [814, 420] on img at bounding box center [798, 434] width 189 height 118
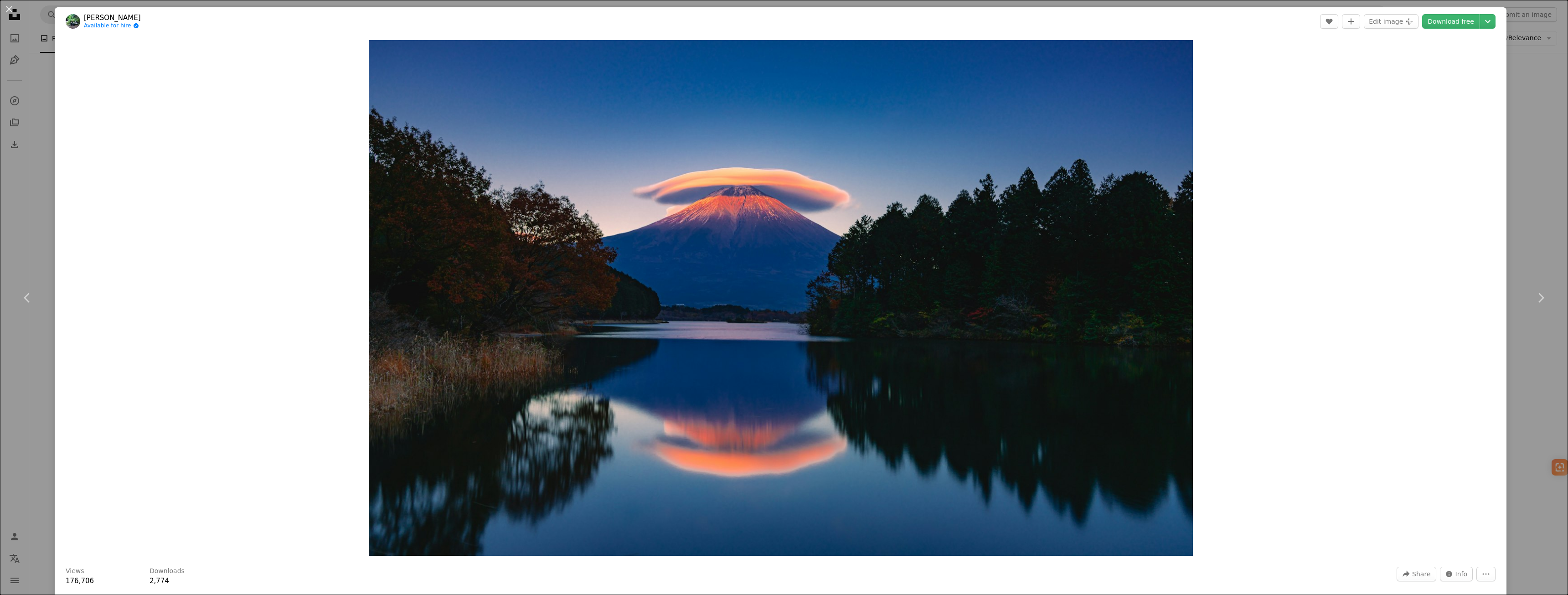
click at [1520, 230] on div "An X shape Chevron left Chevron right [PERSON_NAME] Available for hire A checkm…" at bounding box center [784, 297] width 1568 height 595
